Goal: Task Accomplishment & Management: Manage account settings

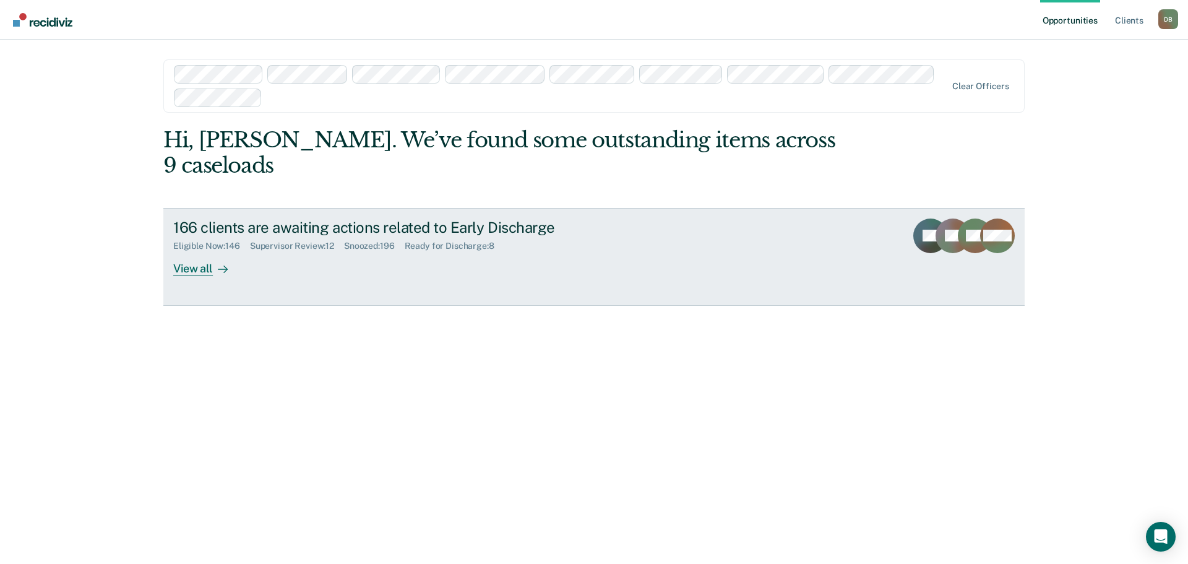
click at [300, 241] on div "Supervisor Review : 12" at bounding box center [297, 246] width 94 height 11
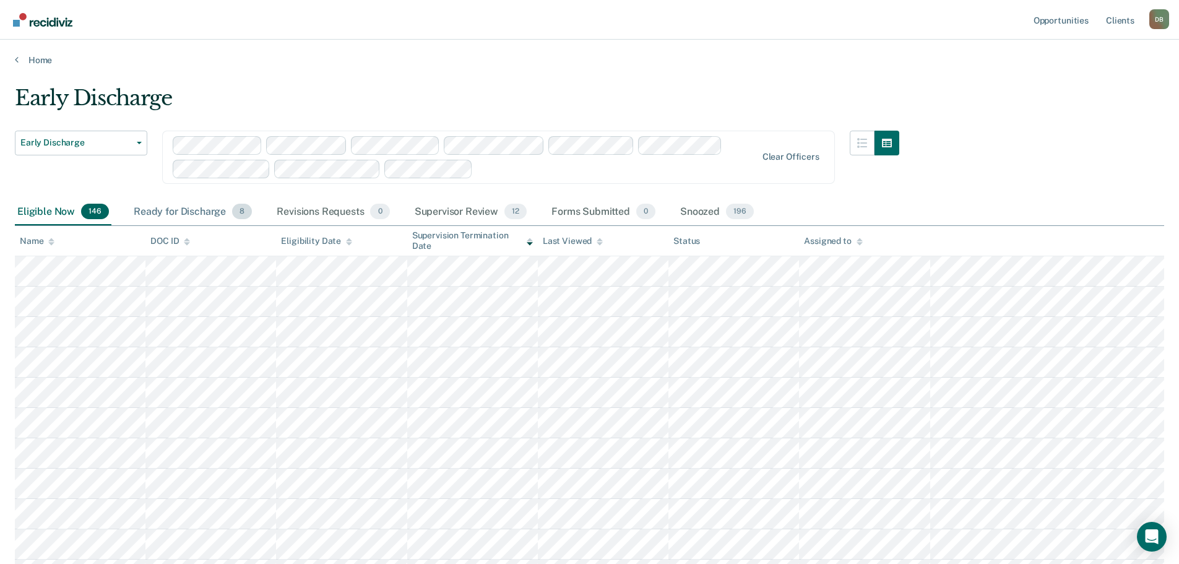
click at [215, 215] on div "Ready for Discharge 8" at bounding box center [192, 212] width 123 height 27
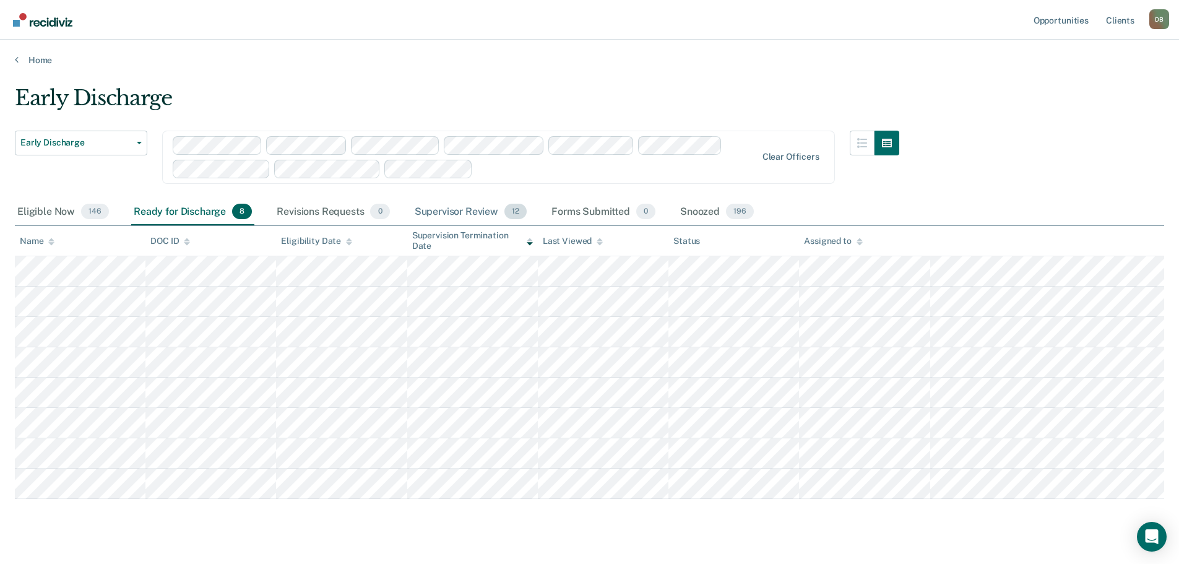
click at [448, 214] on div "Supervisor Review 12" at bounding box center [470, 212] width 117 height 27
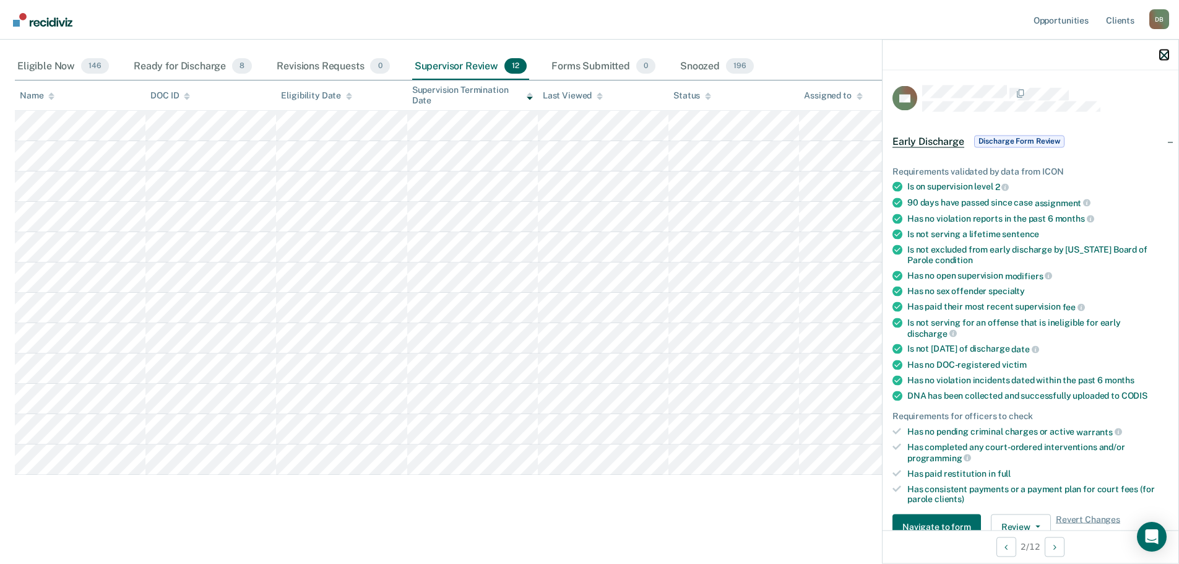
click at [1167, 52] on icon "button" at bounding box center [1164, 55] width 9 height 9
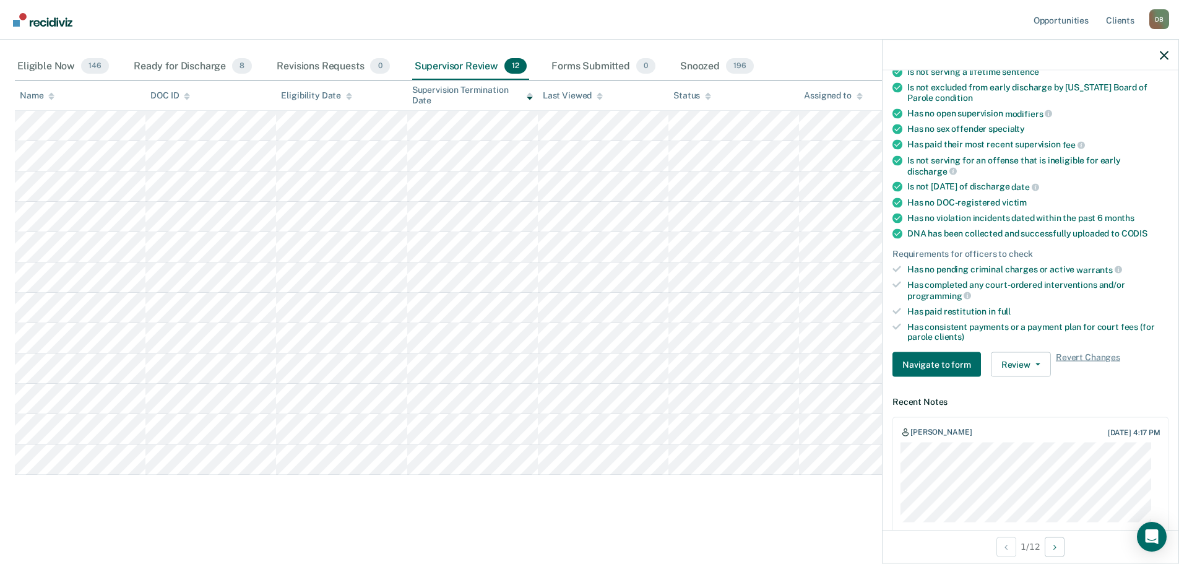
scroll to position [186, 0]
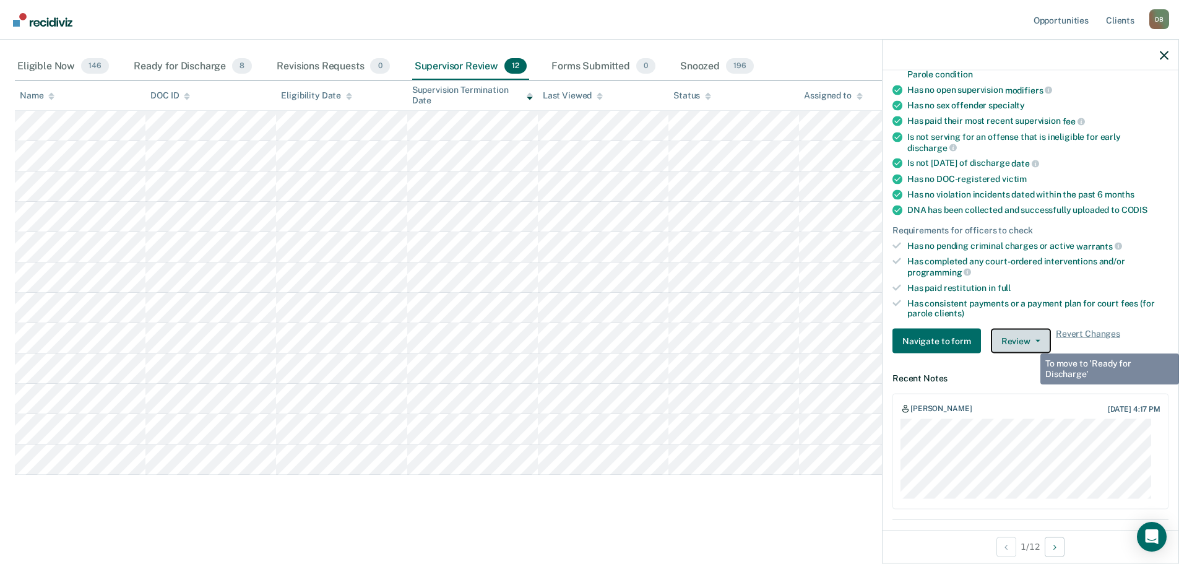
click at [1030, 341] on button "Review" at bounding box center [1021, 341] width 60 height 25
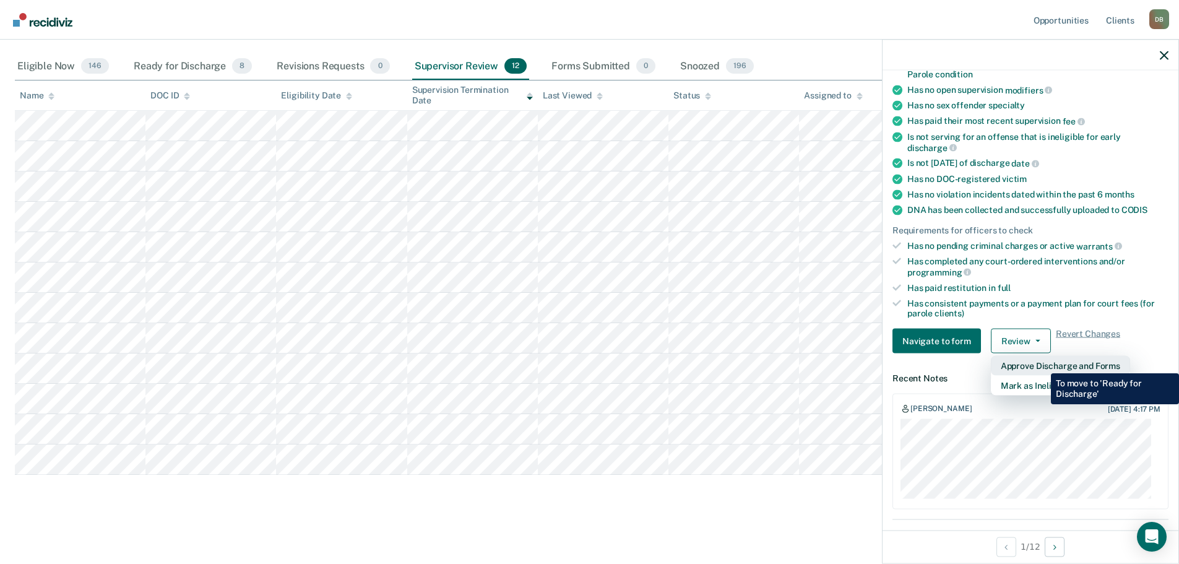
click at [1042, 364] on button "Approve Discharge and Forms" at bounding box center [1060, 366] width 139 height 20
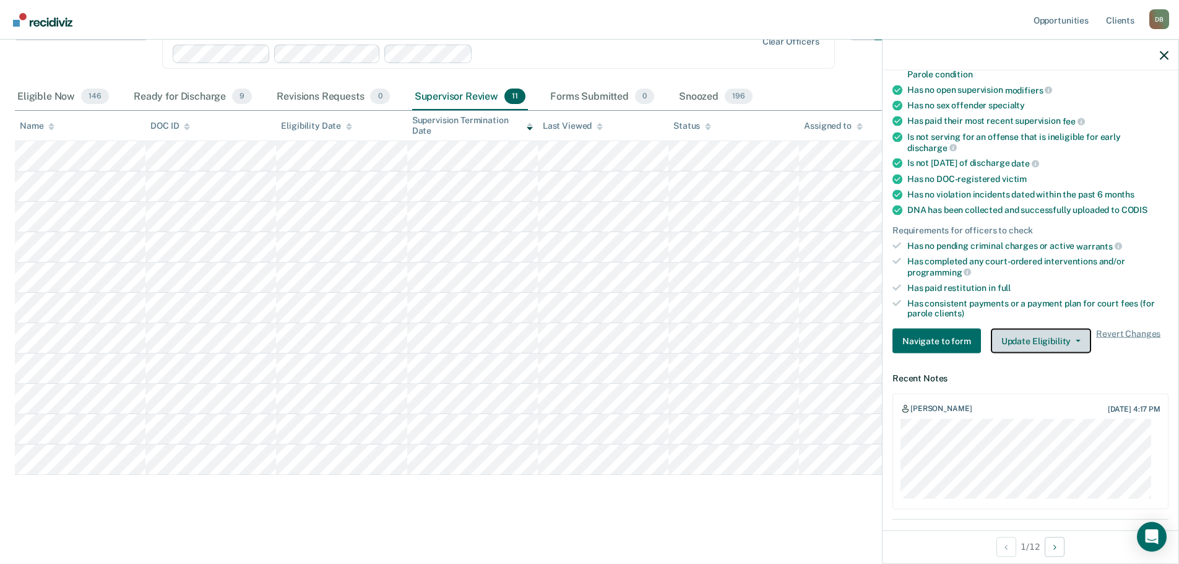
scroll to position [115, 0]
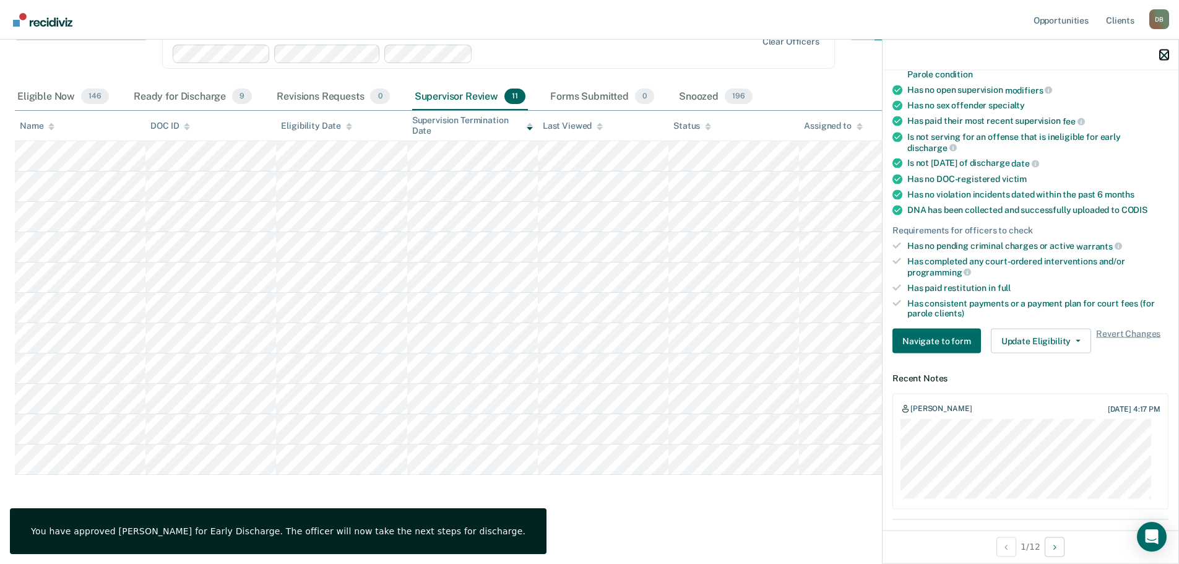
click at [1162, 56] on icon "button" at bounding box center [1164, 55] width 9 height 9
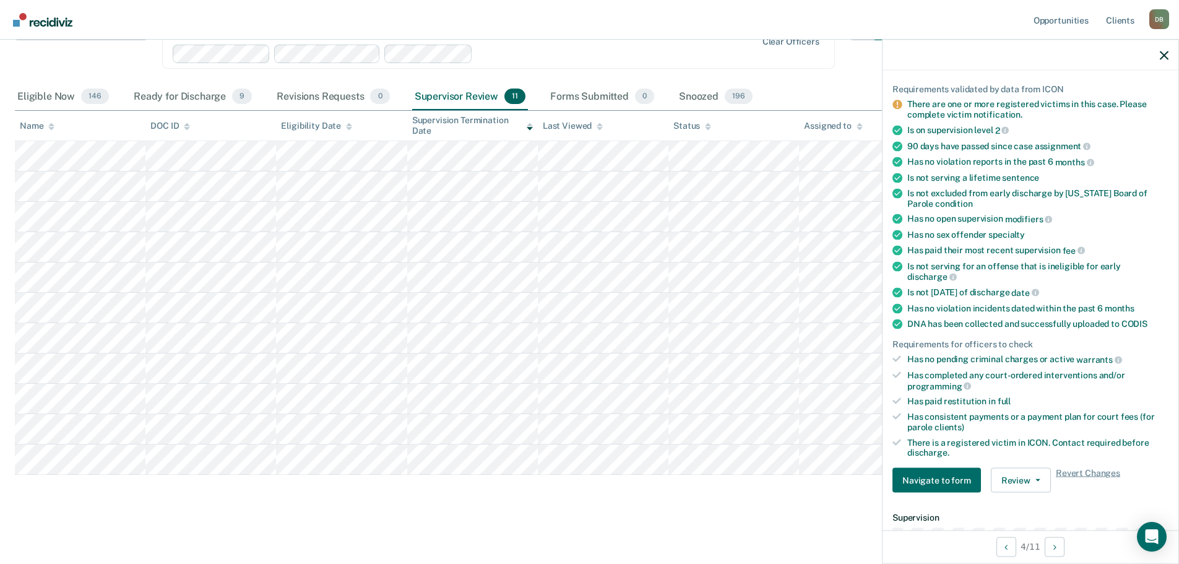
scroll to position [62, 0]
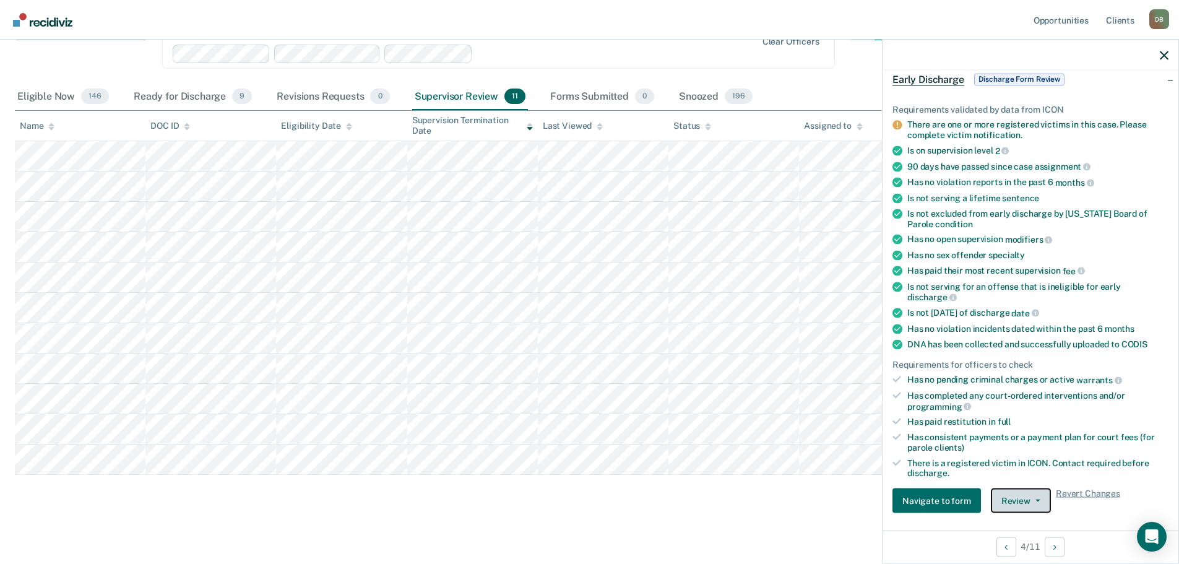
click at [1031, 499] on span "button" at bounding box center [1036, 500] width 10 height 2
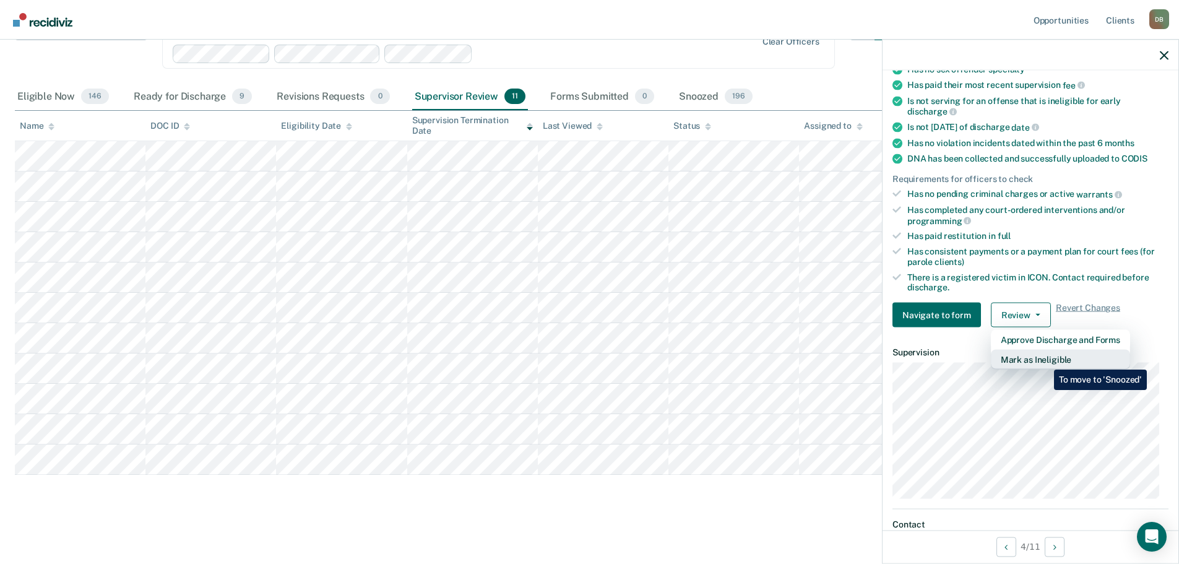
click at [1045, 360] on button "Mark as Ineligible" at bounding box center [1060, 360] width 139 height 20
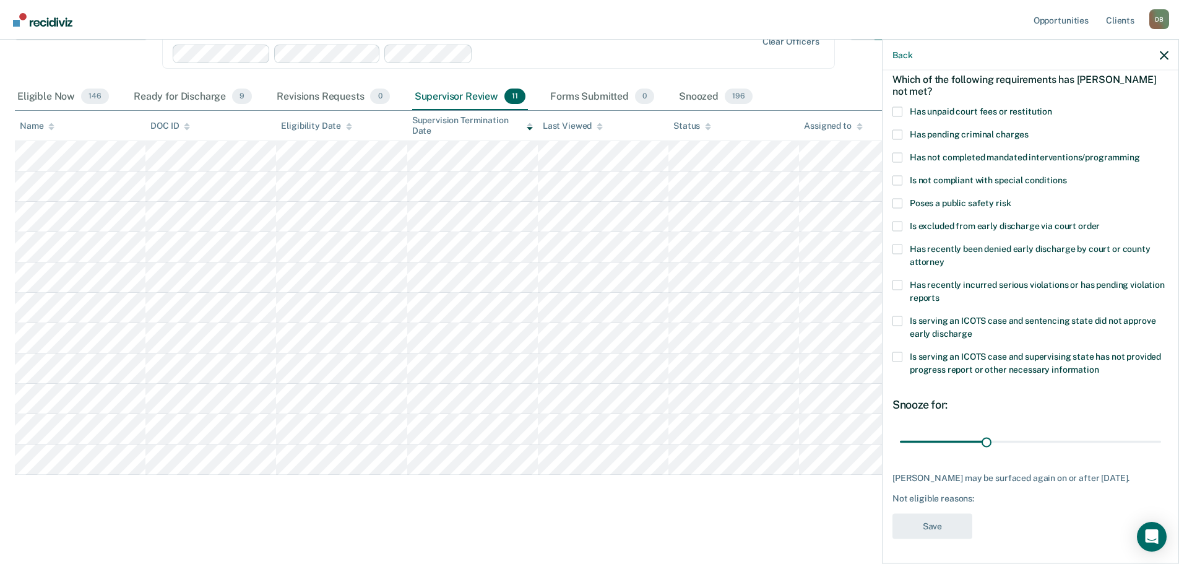
scroll to position [0, 0]
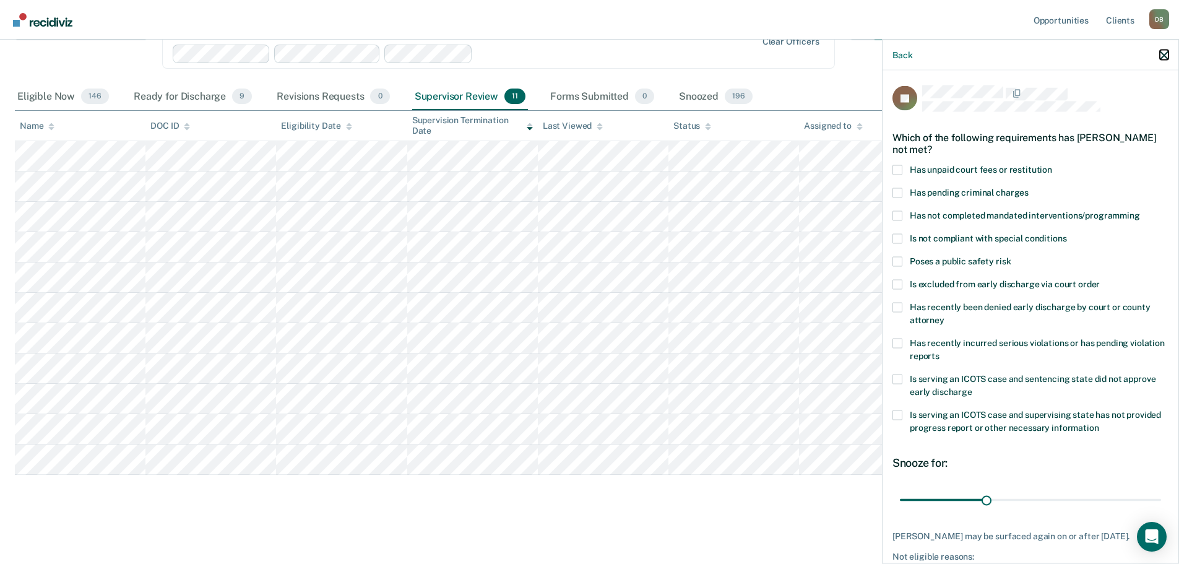
click at [1165, 54] on icon "button" at bounding box center [1164, 55] width 9 height 9
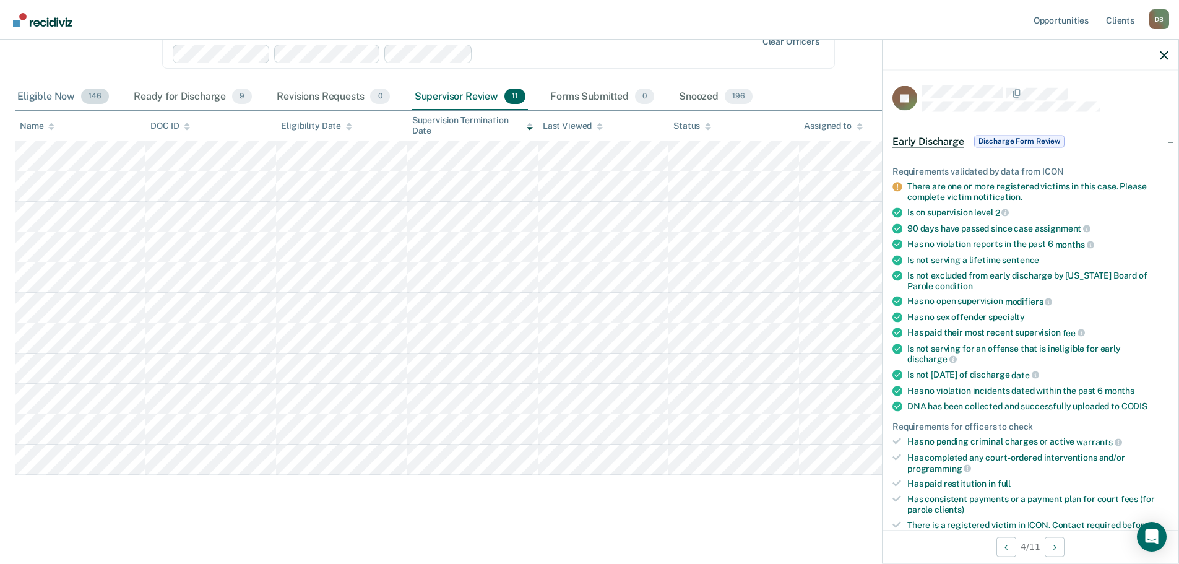
click at [41, 100] on div "Eligible Now 146" at bounding box center [63, 97] width 97 height 27
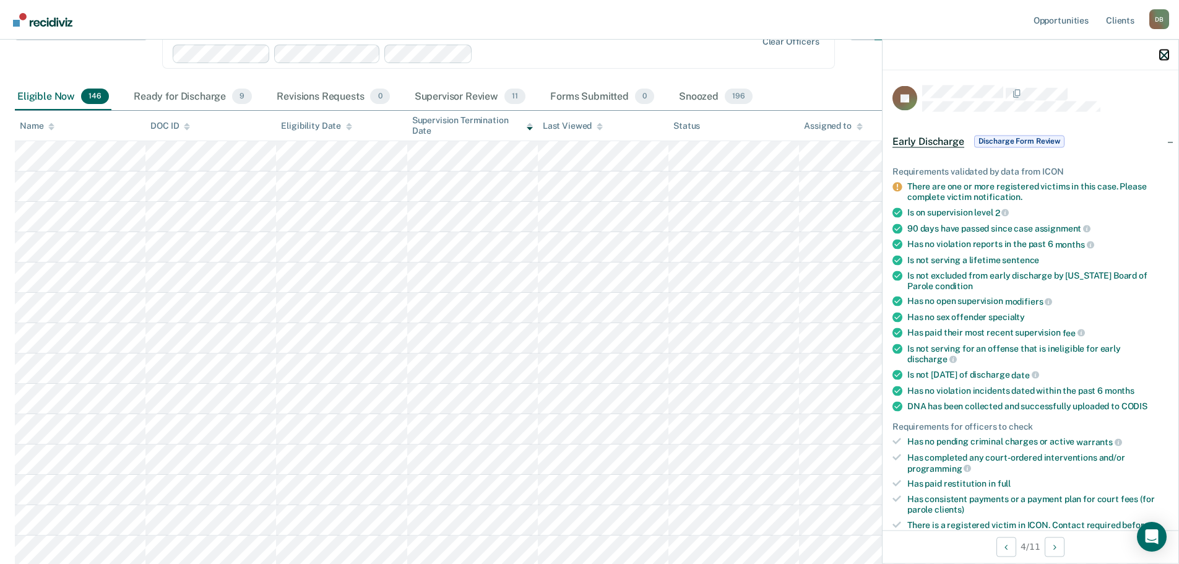
click at [1164, 52] on icon "button" at bounding box center [1164, 55] width 9 height 9
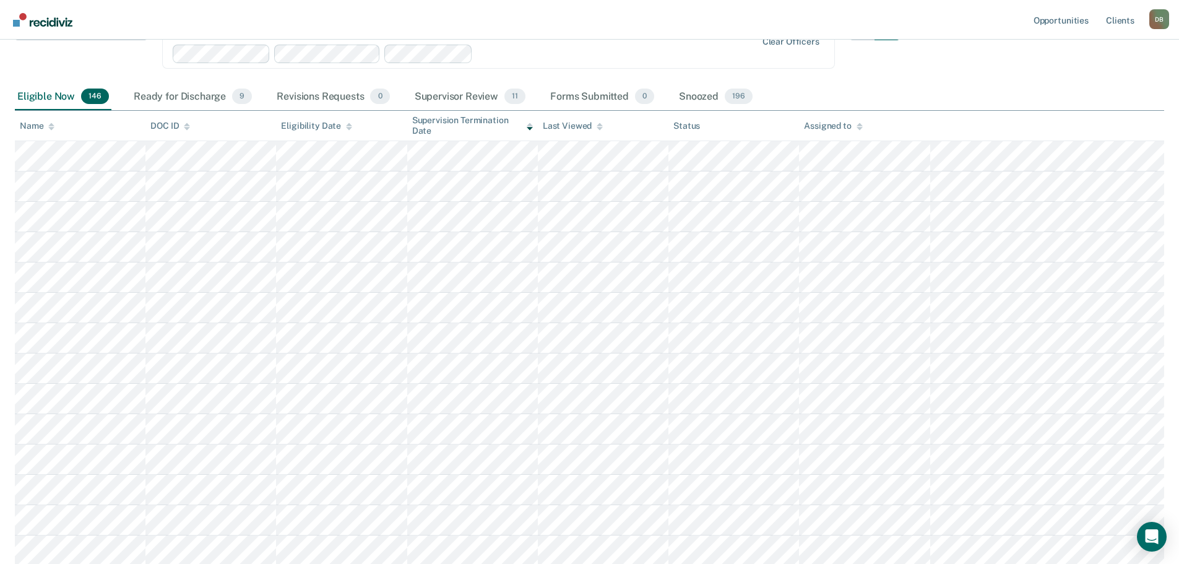
click at [818, 127] on div "Assigned to" at bounding box center [833, 126] width 58 height 11
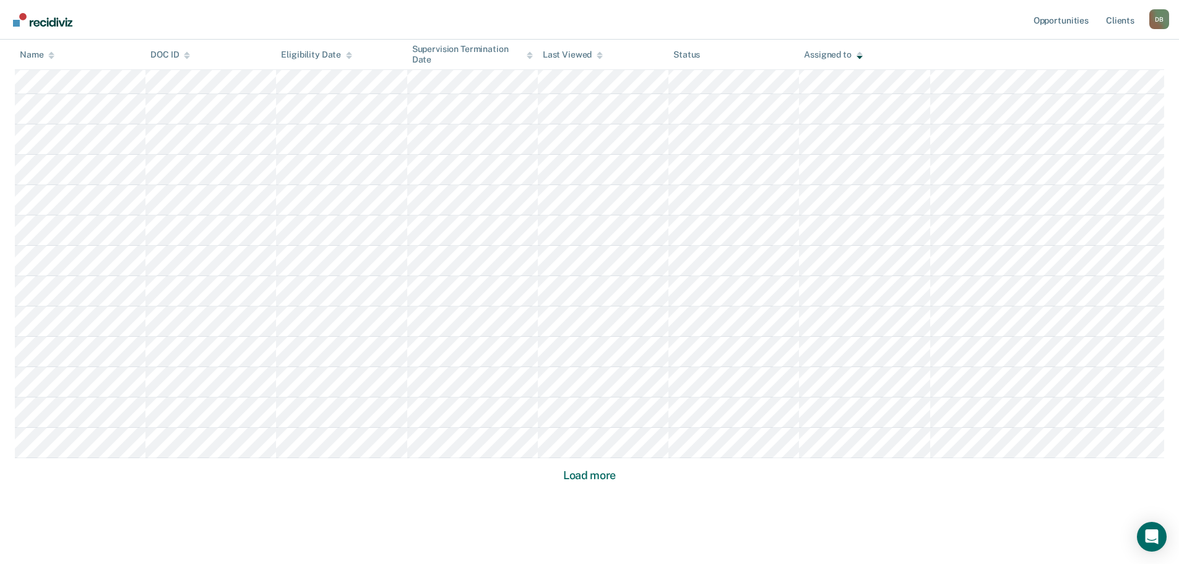
scroll to position [736, 0]
click at [571, 448] on button "Load more" at bounding box center [590, 447] width 60 height 15
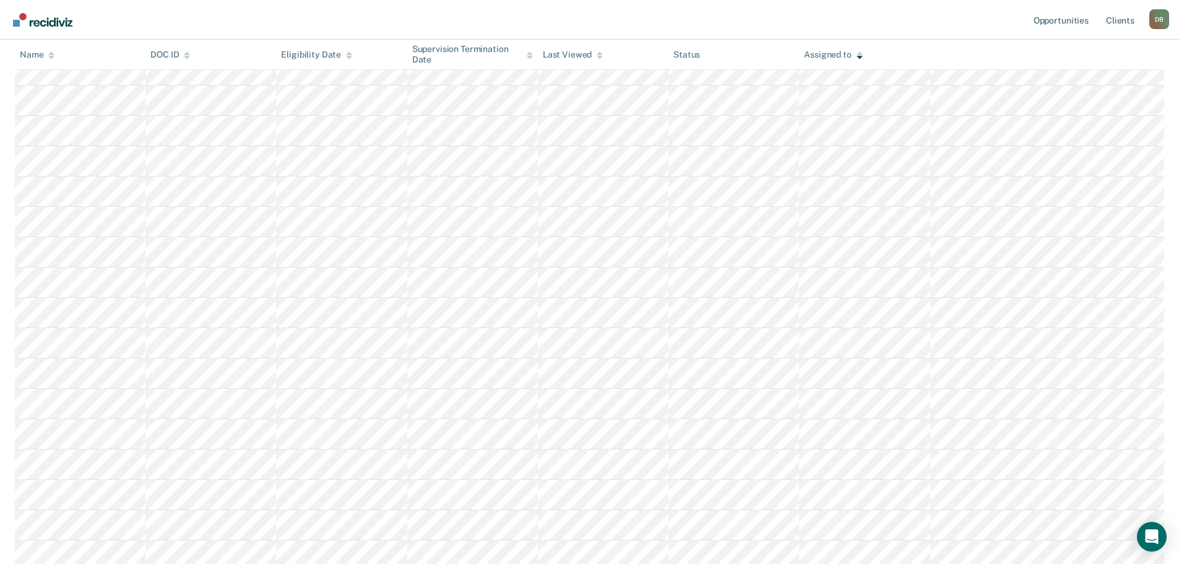
scroll to position [1602, 0]
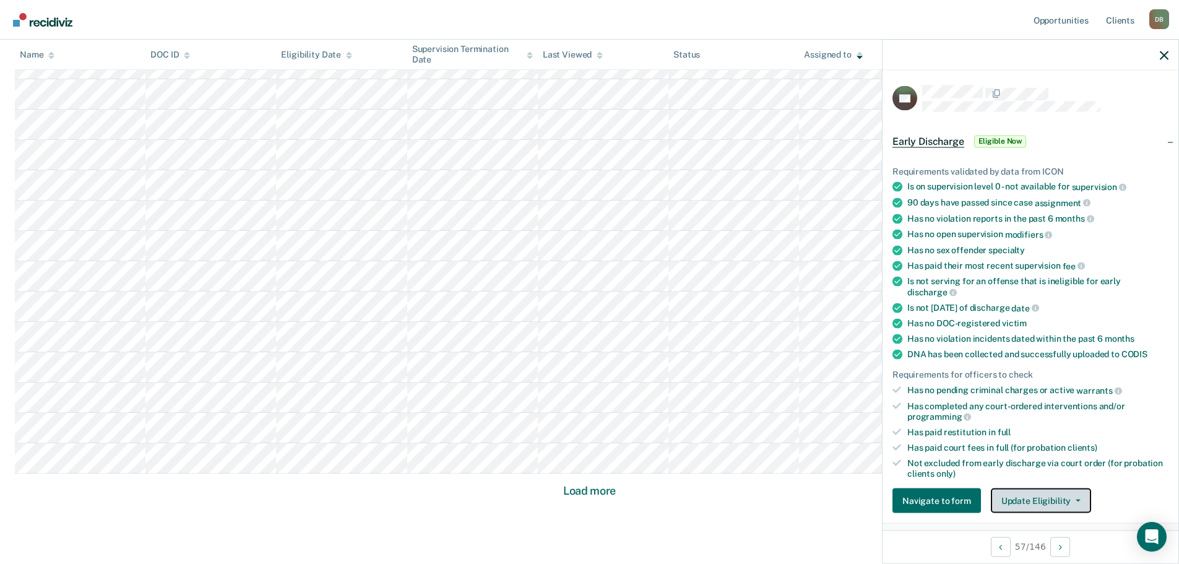
click at [1044, 495] on button "Update Eligibility" at bounding box center [1041, 500] width 100 height 25
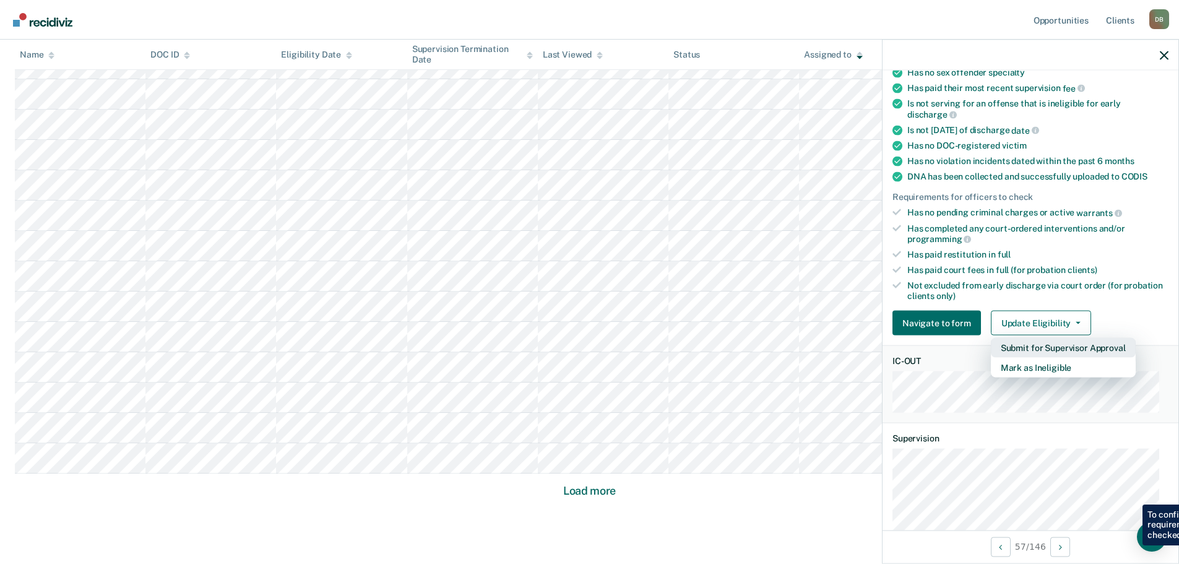
scroll to position [186, 0]
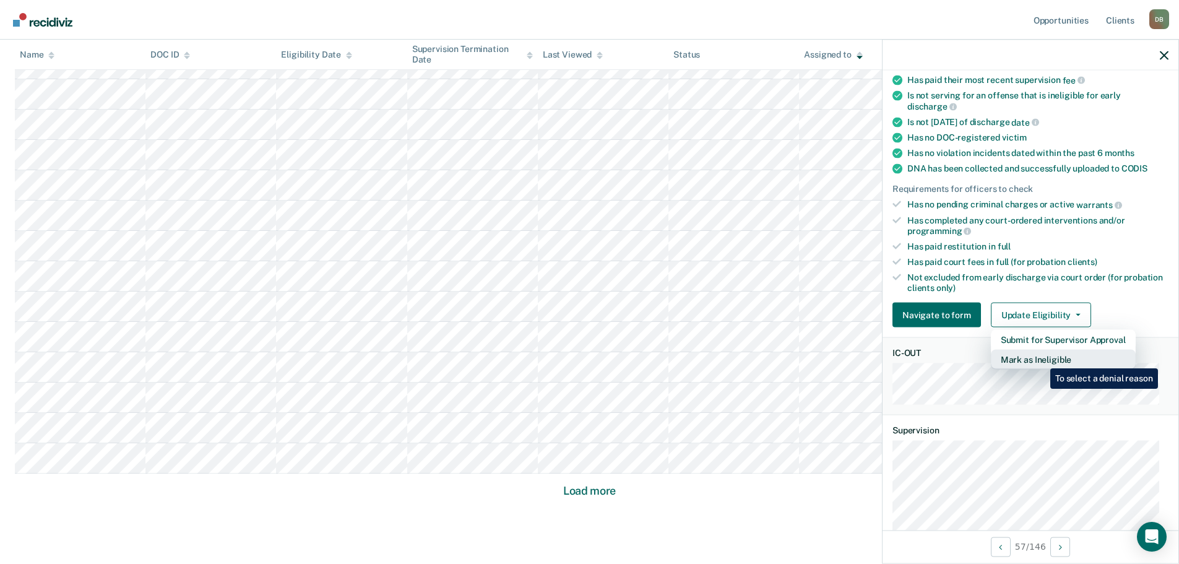
click at [1041, 359] on button "Mark as Ineligible" at bounding box center [1063, 360] width 145 height 20
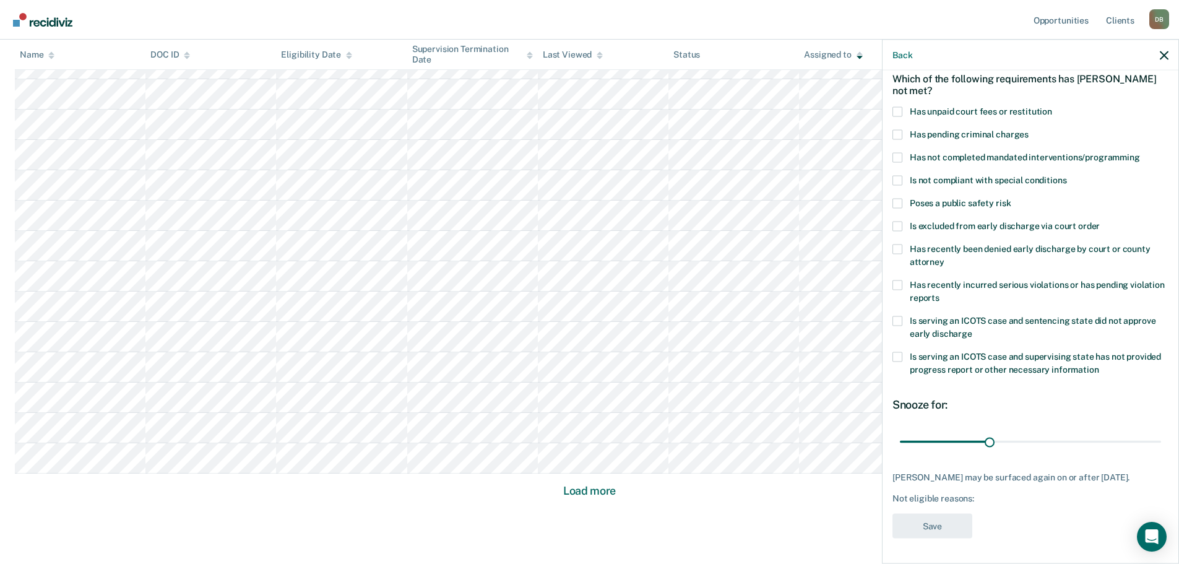
scroll to position [57, 0]
click at [1165, 56] on icon "button" at bounding box center [1164, 55] width 9 height 9
